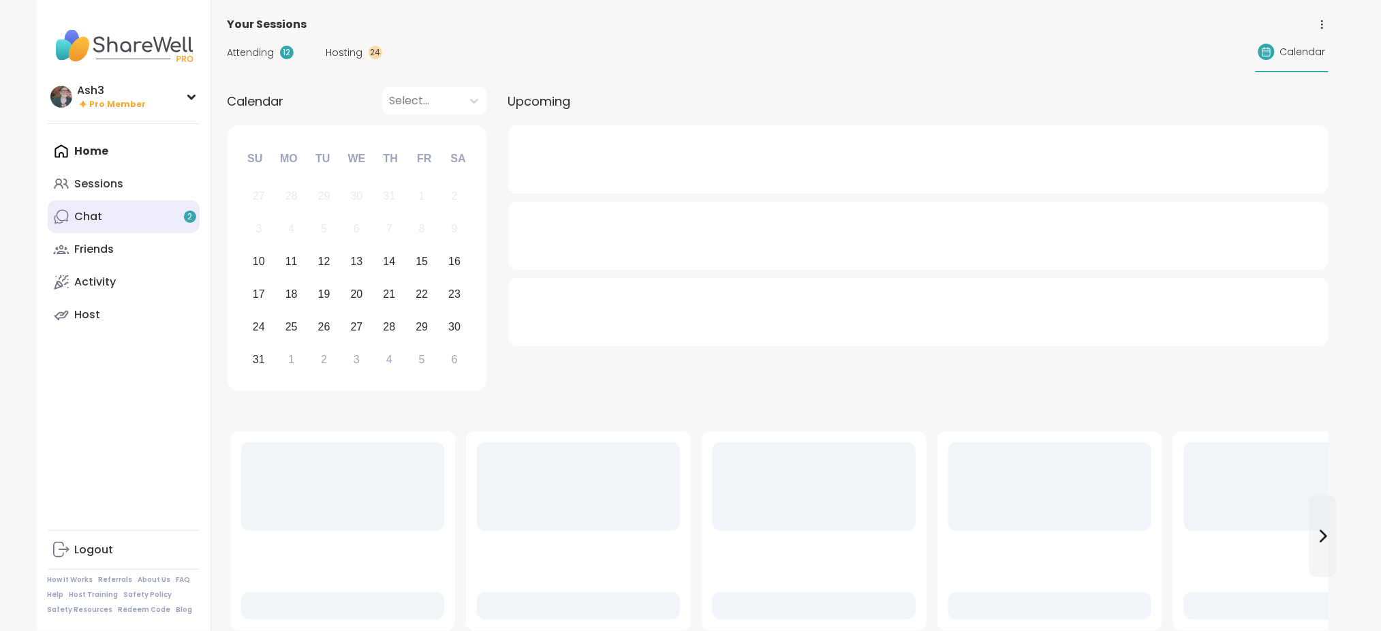
click at [114, 222] on link "Chat 2" at bounding box center [124, 216] width 152 height 33
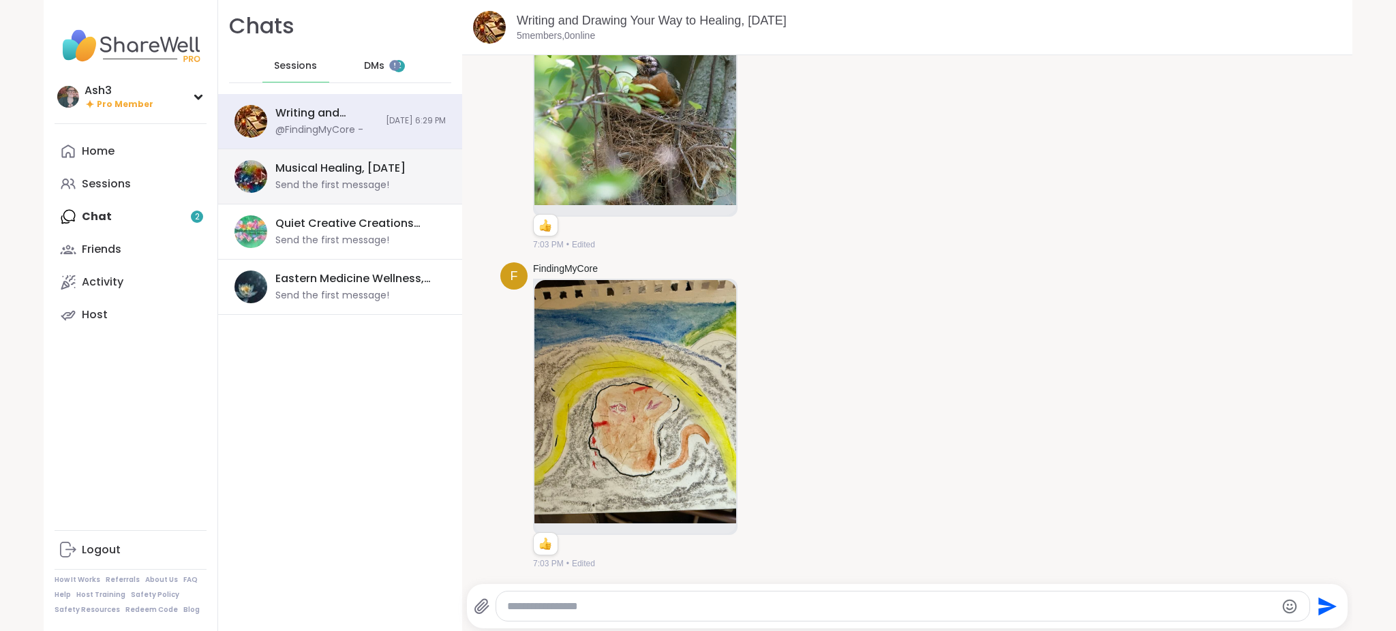
click at [309, 181] on div "Send the first message!" at bounding box center [332, 186] width 114 height 14
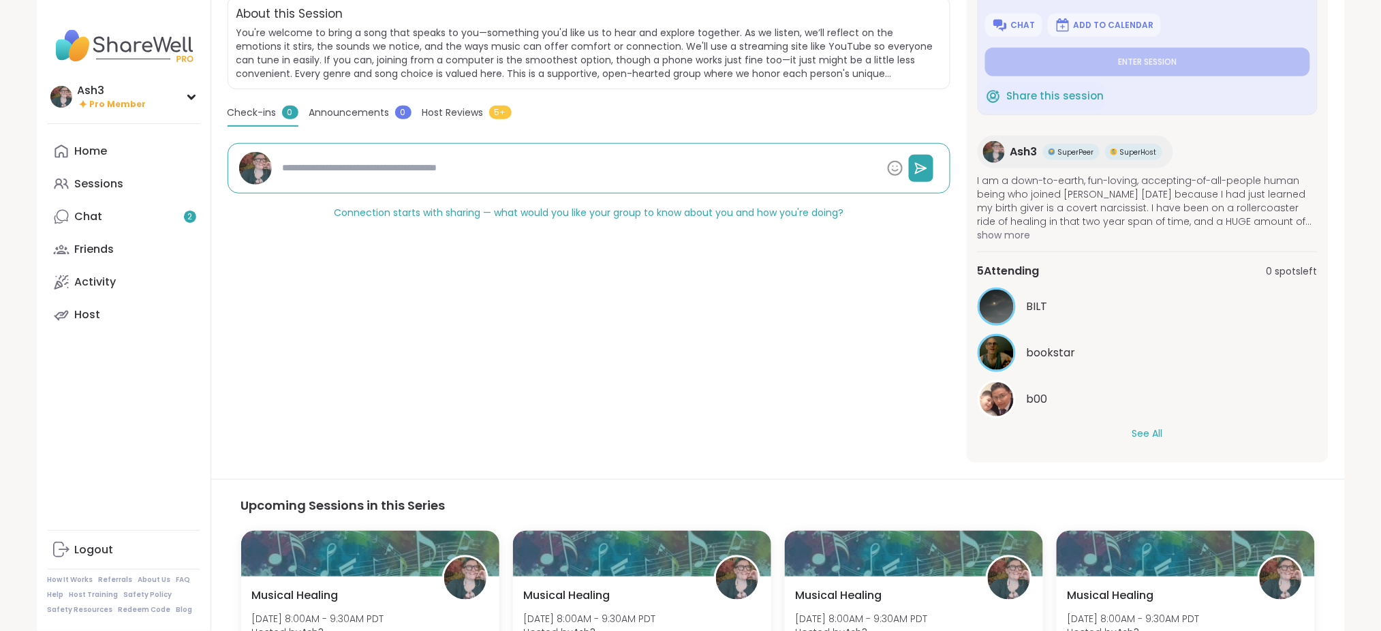
scroll to position [303, 0]
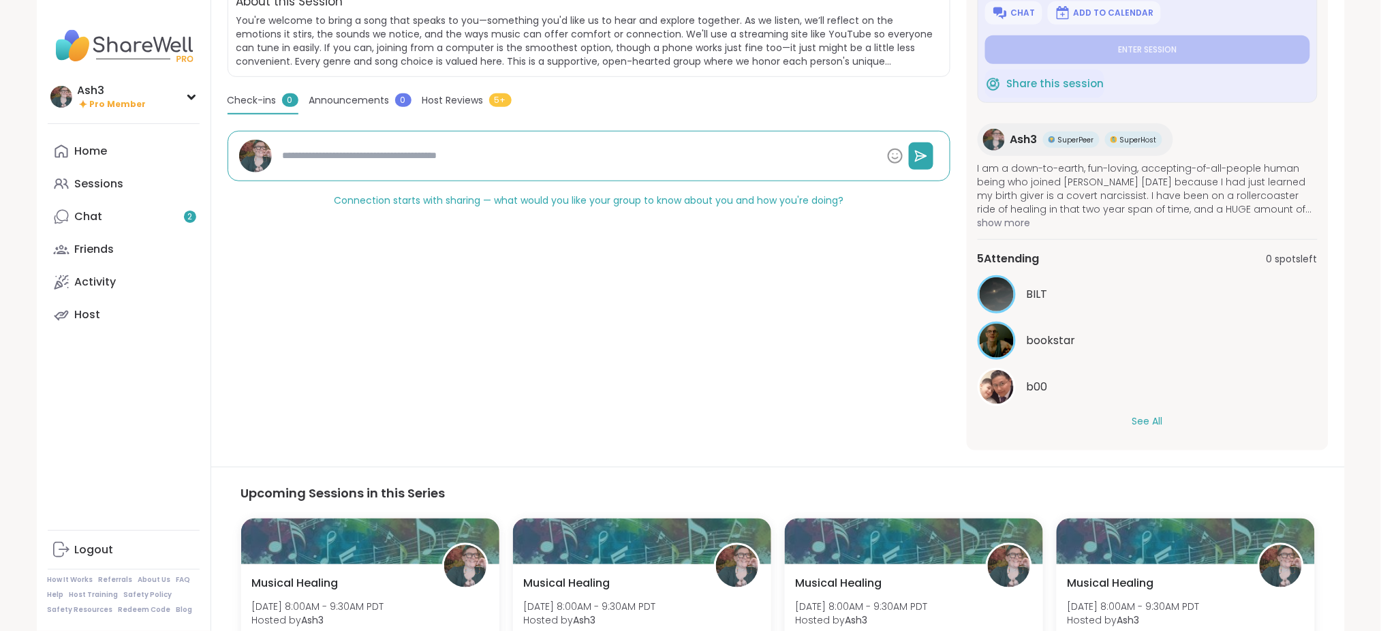
click at [1162, 429] on div "5 Attending 0 spots left BILT bookstar b00 See All" at bounding box center [1148, 339] width 340 height 200
click at [1154, 420] on button "See All" at bounding box center [1148, 421] width 31 height 14
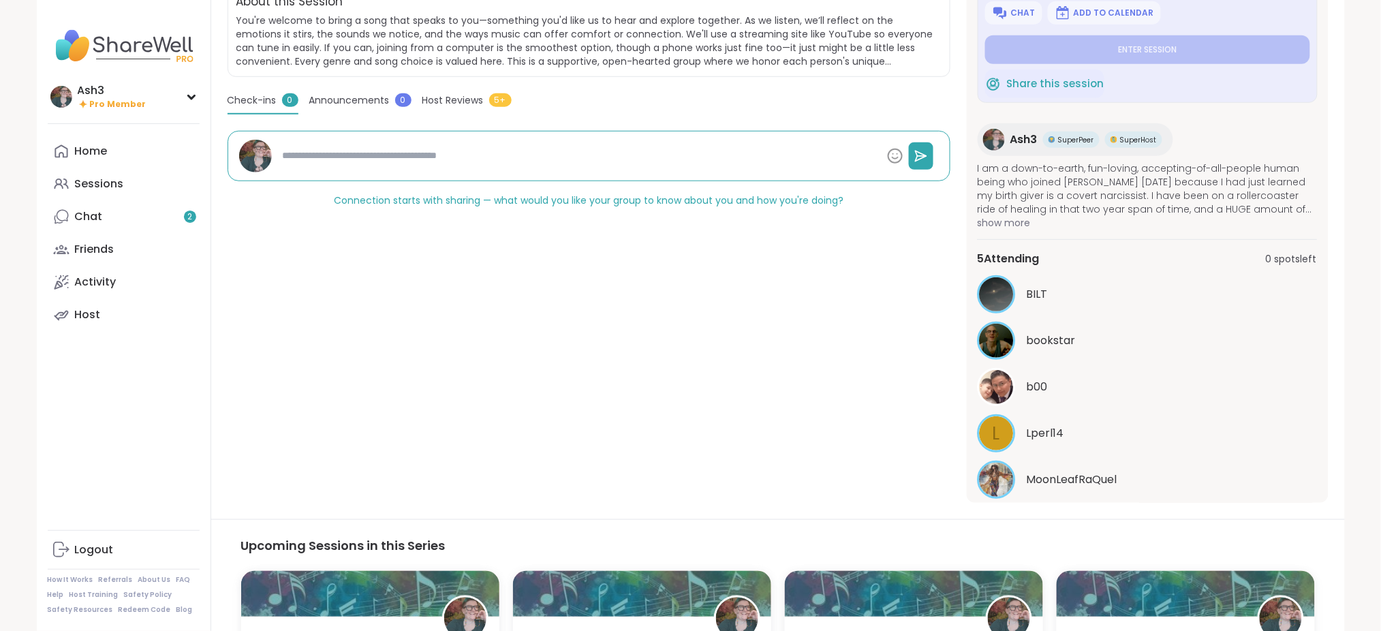
type textarea "*"
